Goal: Find specific page/section: Find specific page/section

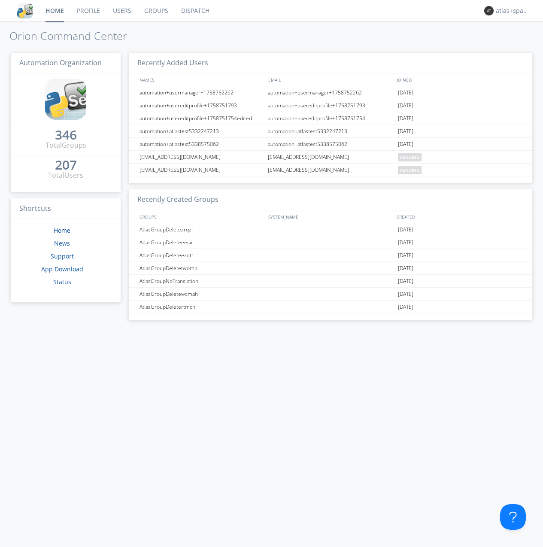
click at [194, 11] on link "Dispatch" at bounding box center [195, 10] width 41 height 21
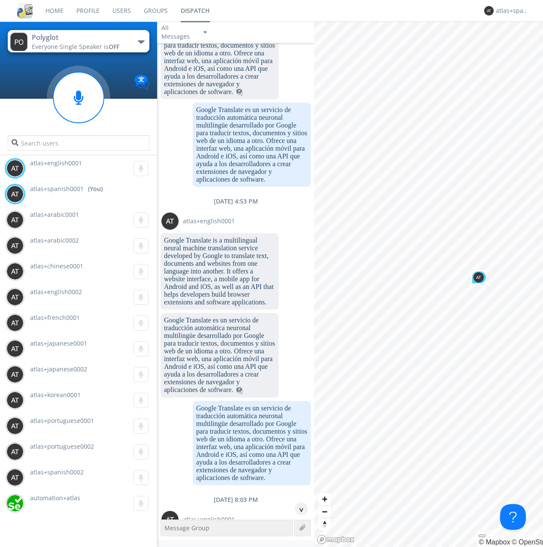
scroll to position [1155, 0]
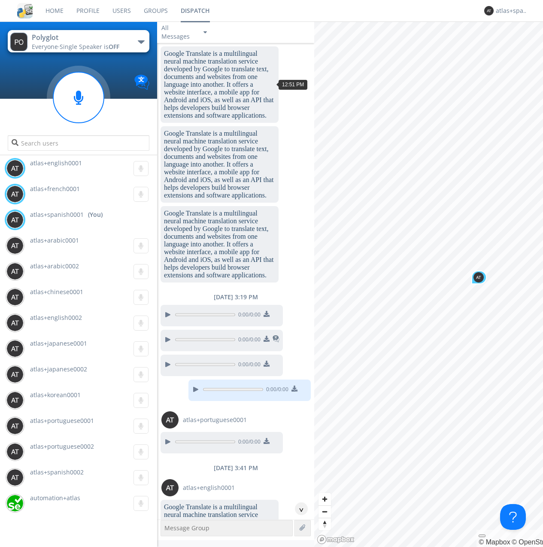
scroll to position [310, 0]
click at [298, 508] on div "^" at bounding box center [301, 508] width 13 height 13
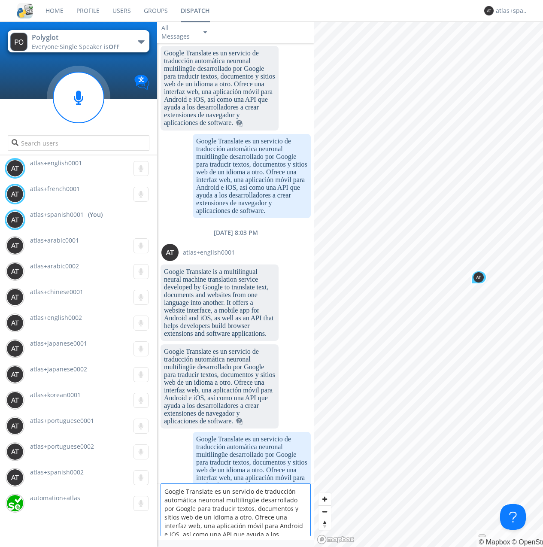
scroll to position [20, 0]
type textarea "Google Translate es un servicio de traducción automática neuronal multilingüe d…"
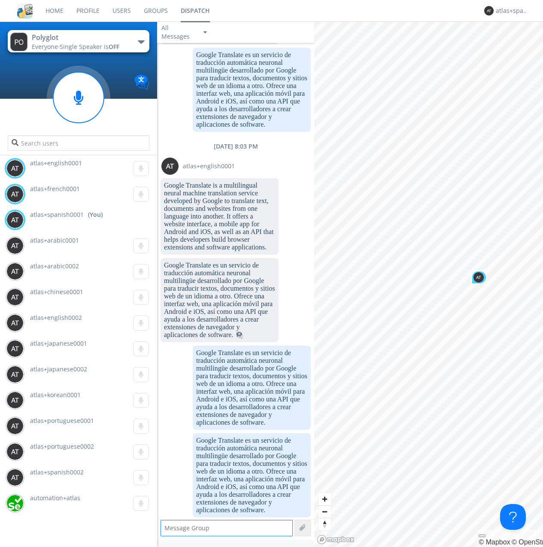
scroll to position [1487, 0]
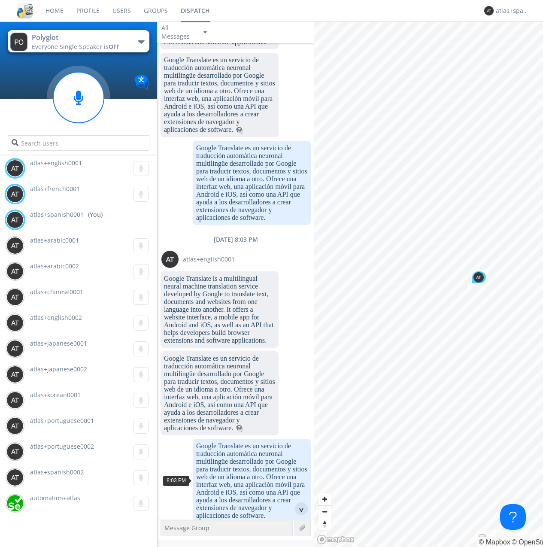
scroll to position [1454, 0]
